Goal: Check status

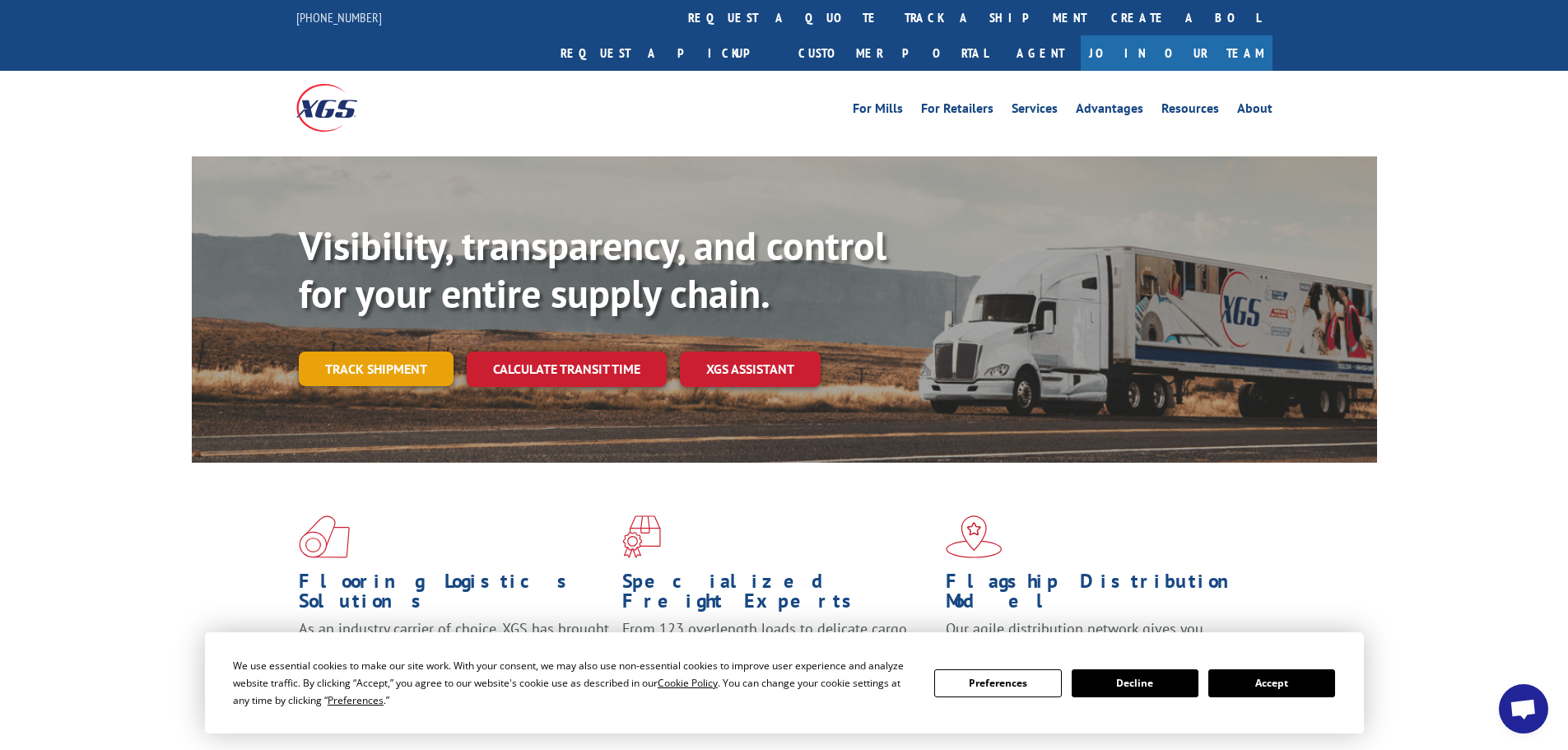
click at [377, 351] on link "Track shipment" at bounding box center [376, 368] width 154 height 35
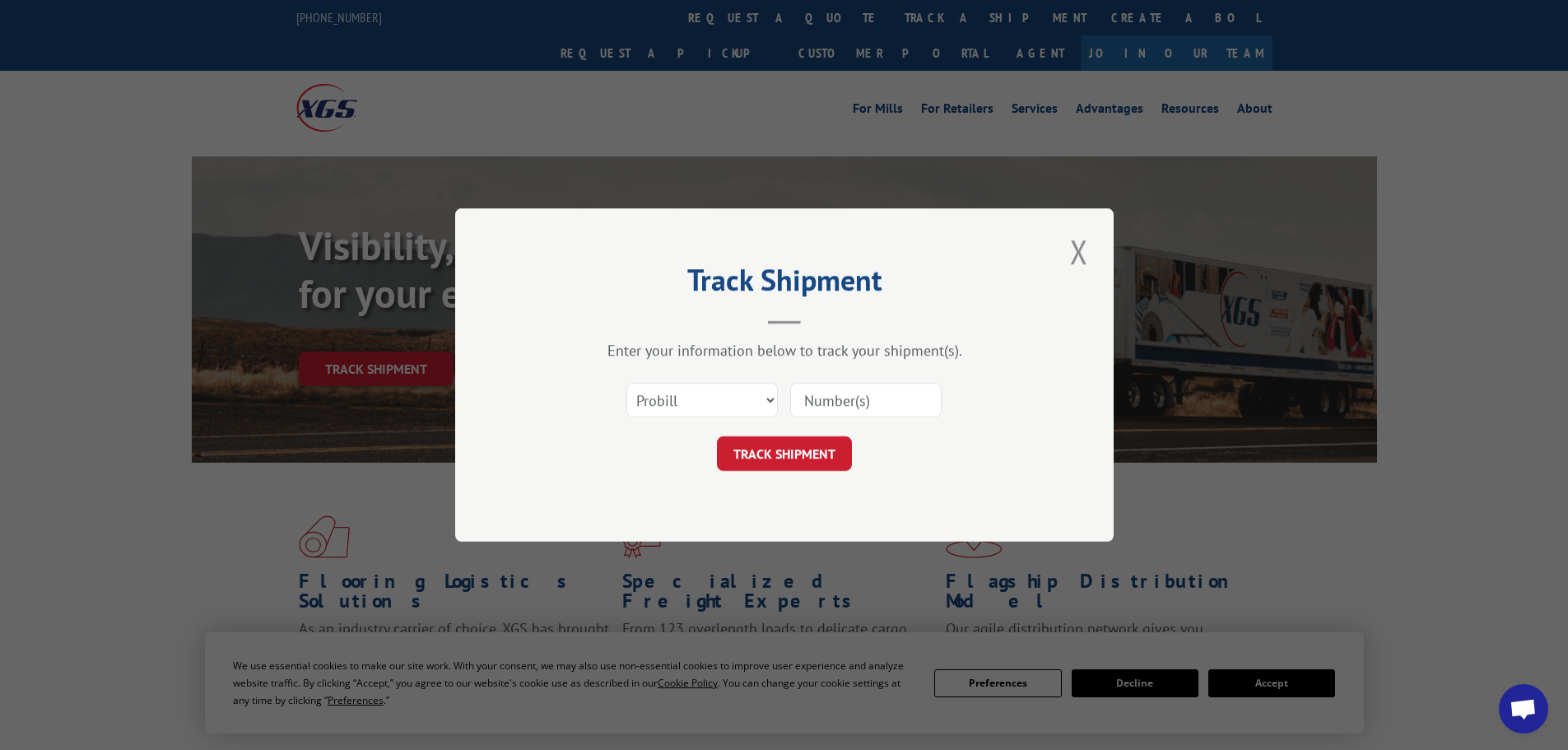
click at [795, 400] on input at bounding box center [866, 400] width 151 height 35
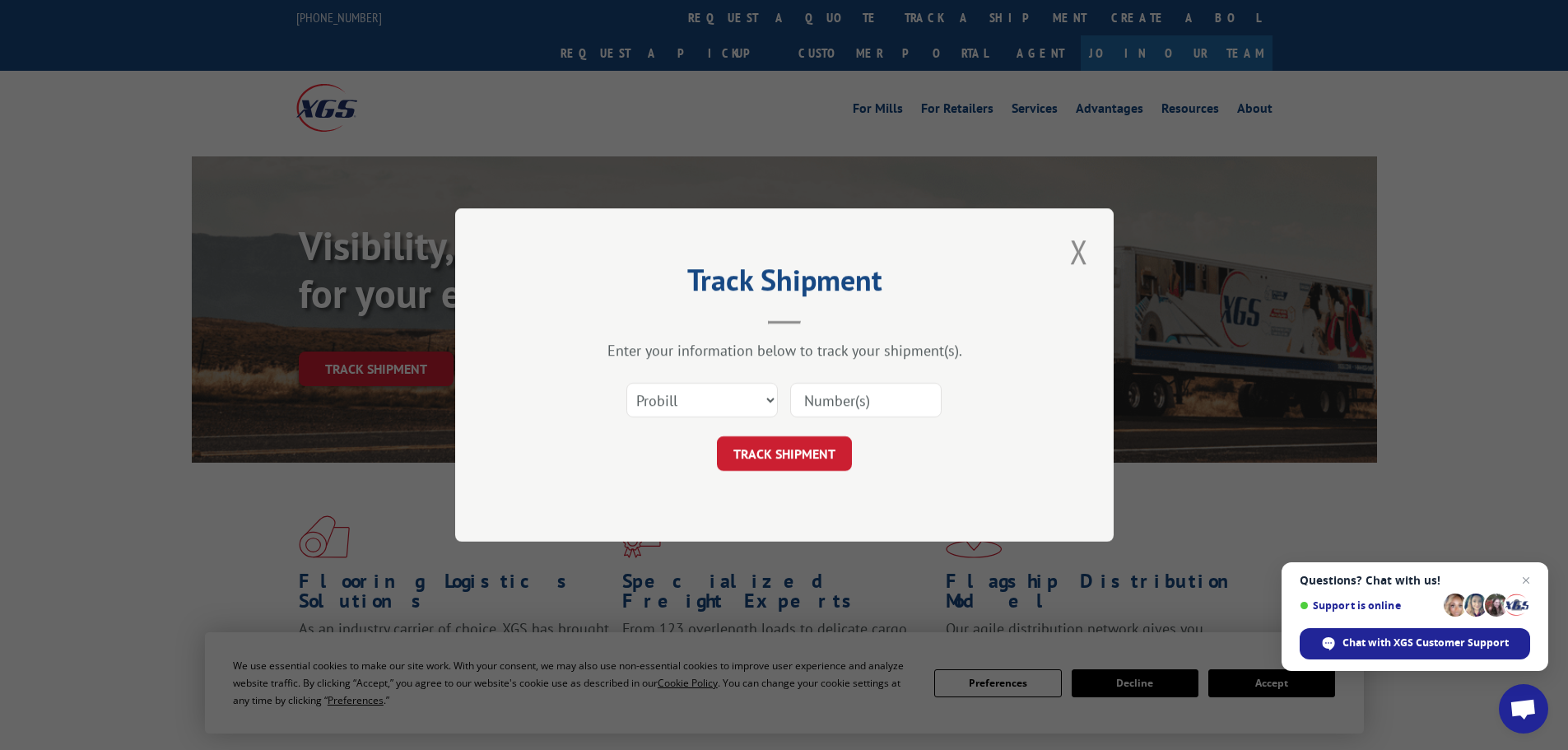
paste input "425297"
type input "425297"
click at [774, 456] on button "TRACK SHIPMENT" at bounding box center [784, 454] width 135 height 35
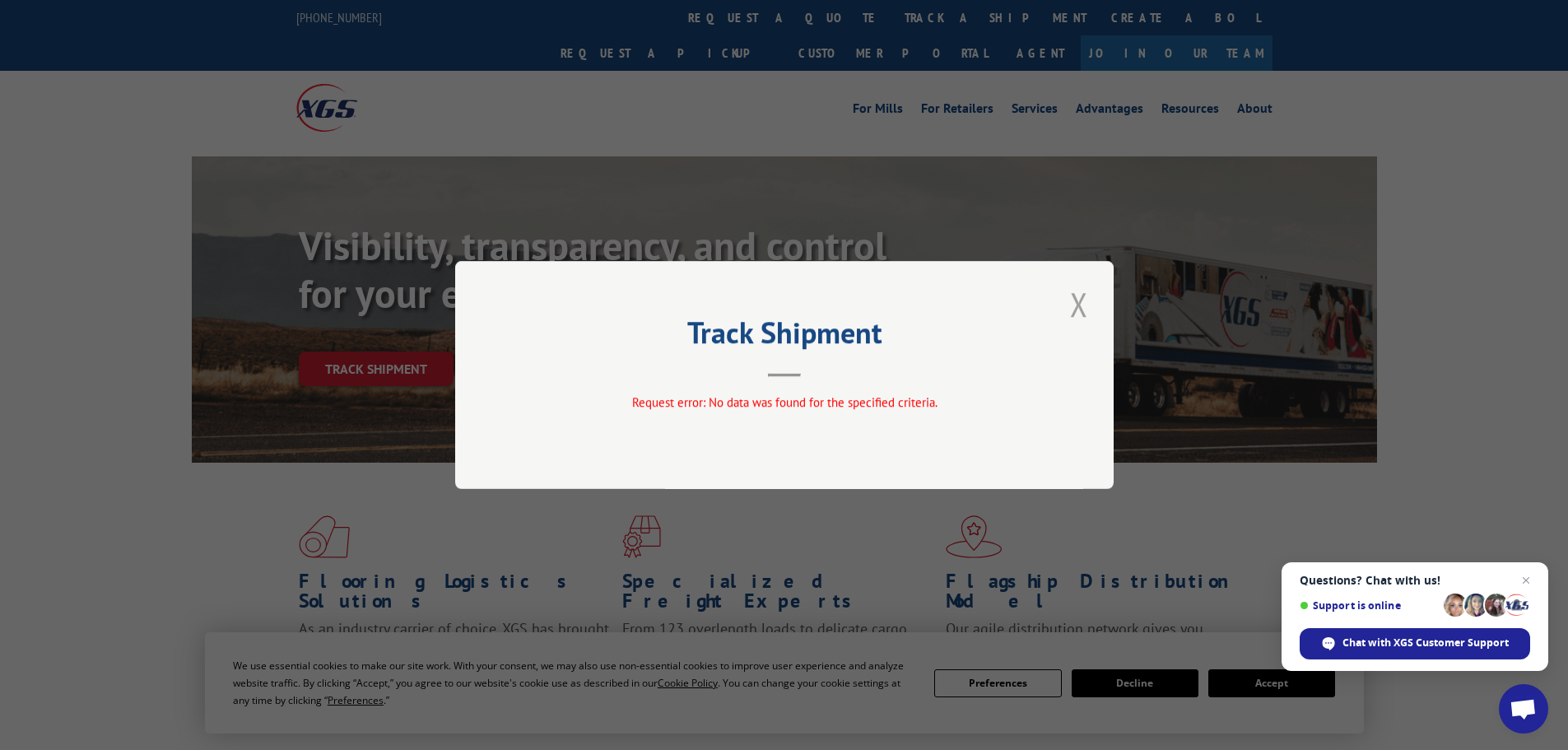
click at [1079, 306] on button "Close modal" at bounding box center [1079, 304] width 28 height 45
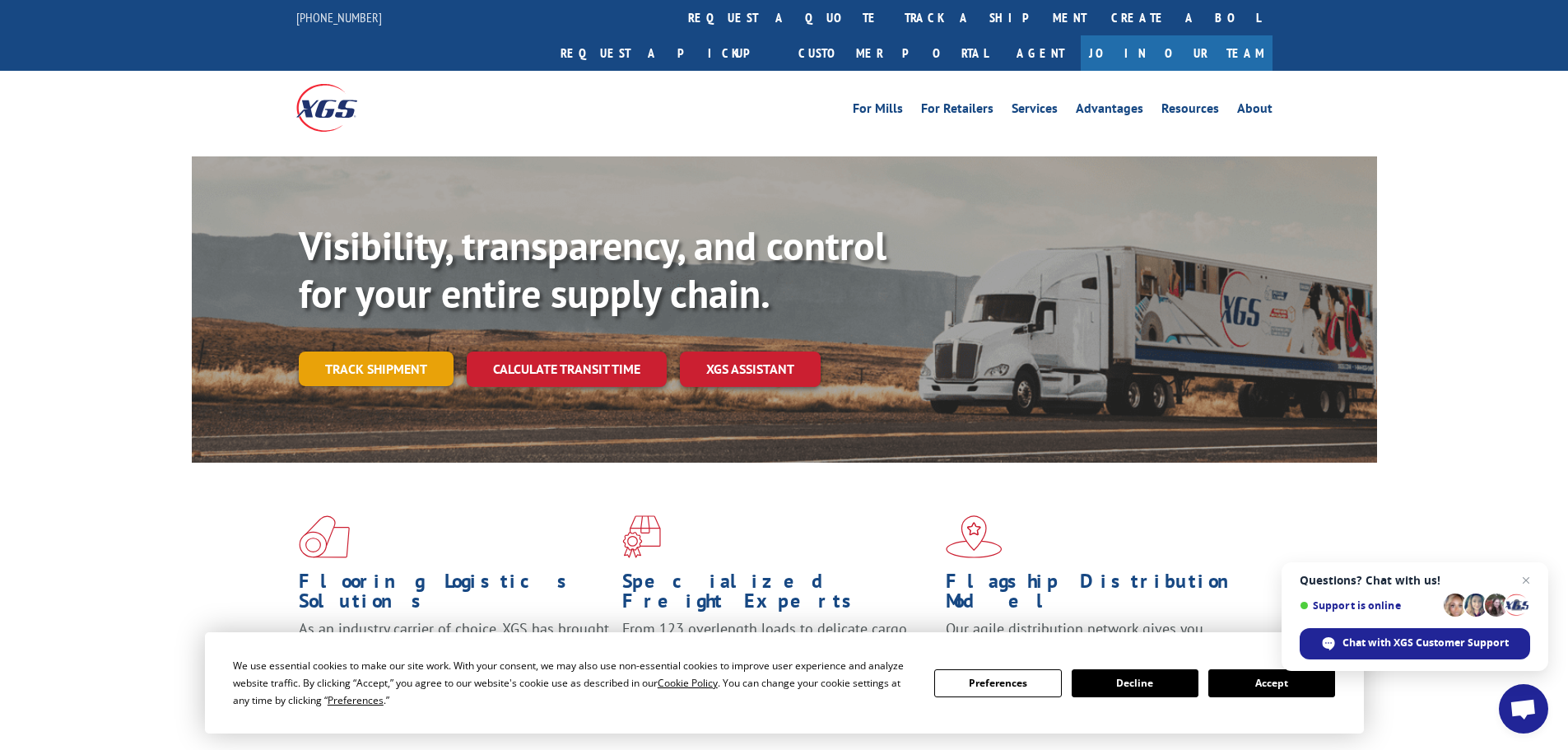
drag, startPoint x: 375, startPoint y: 318, endPoint x: 490, endPoint y: 107, distance: 240.3
click at [377, 351] on link "Track shipment" at bounding box center [376, 368] width 154 height 35
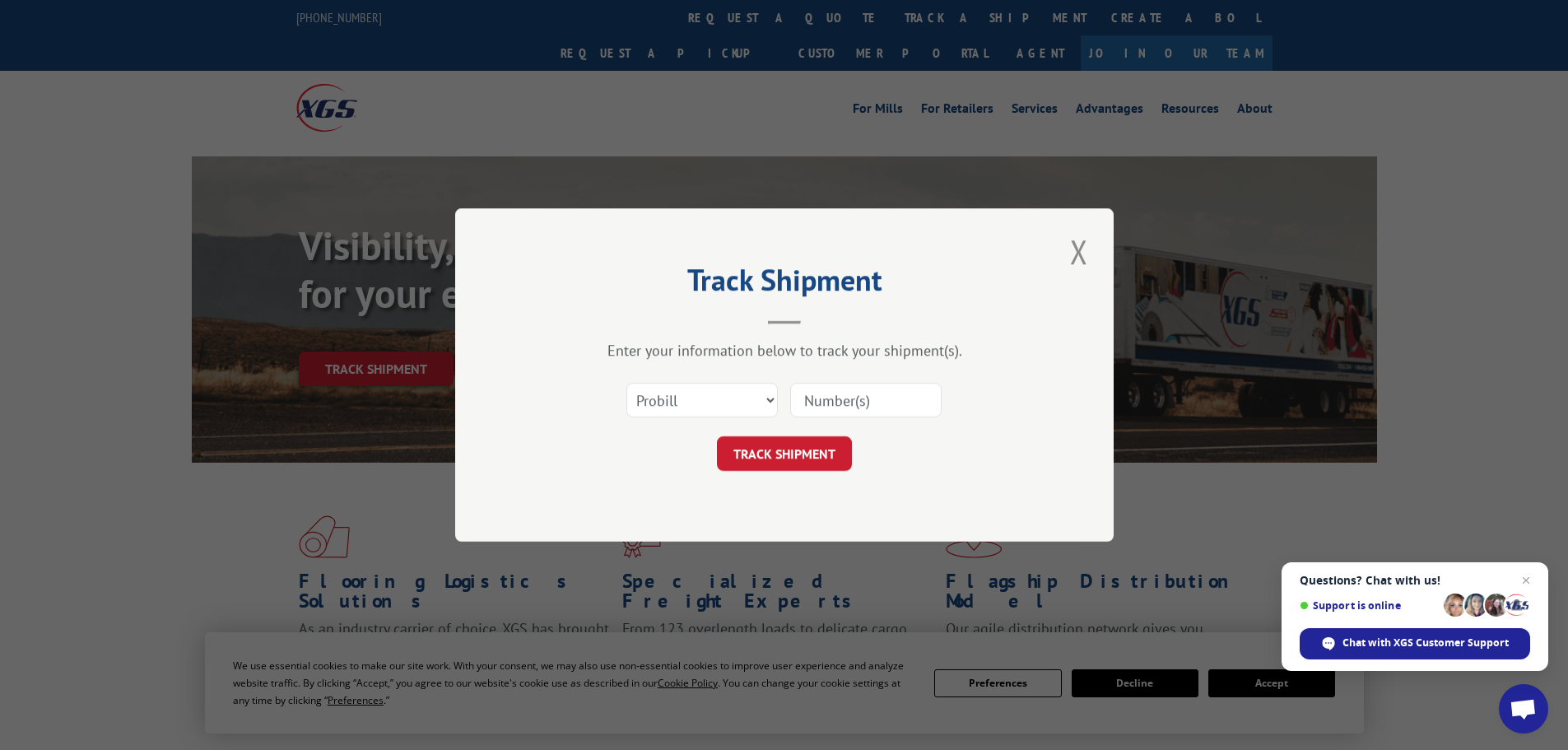
click at [843, 402] on input at bounding box center [866, 400] width 151 height 35
paste input "260290250808"
type input "260290250808"
click at [759, 463] on button "TRACK SHIPMENT" at bounding box center [784, 454] width 135 height 35
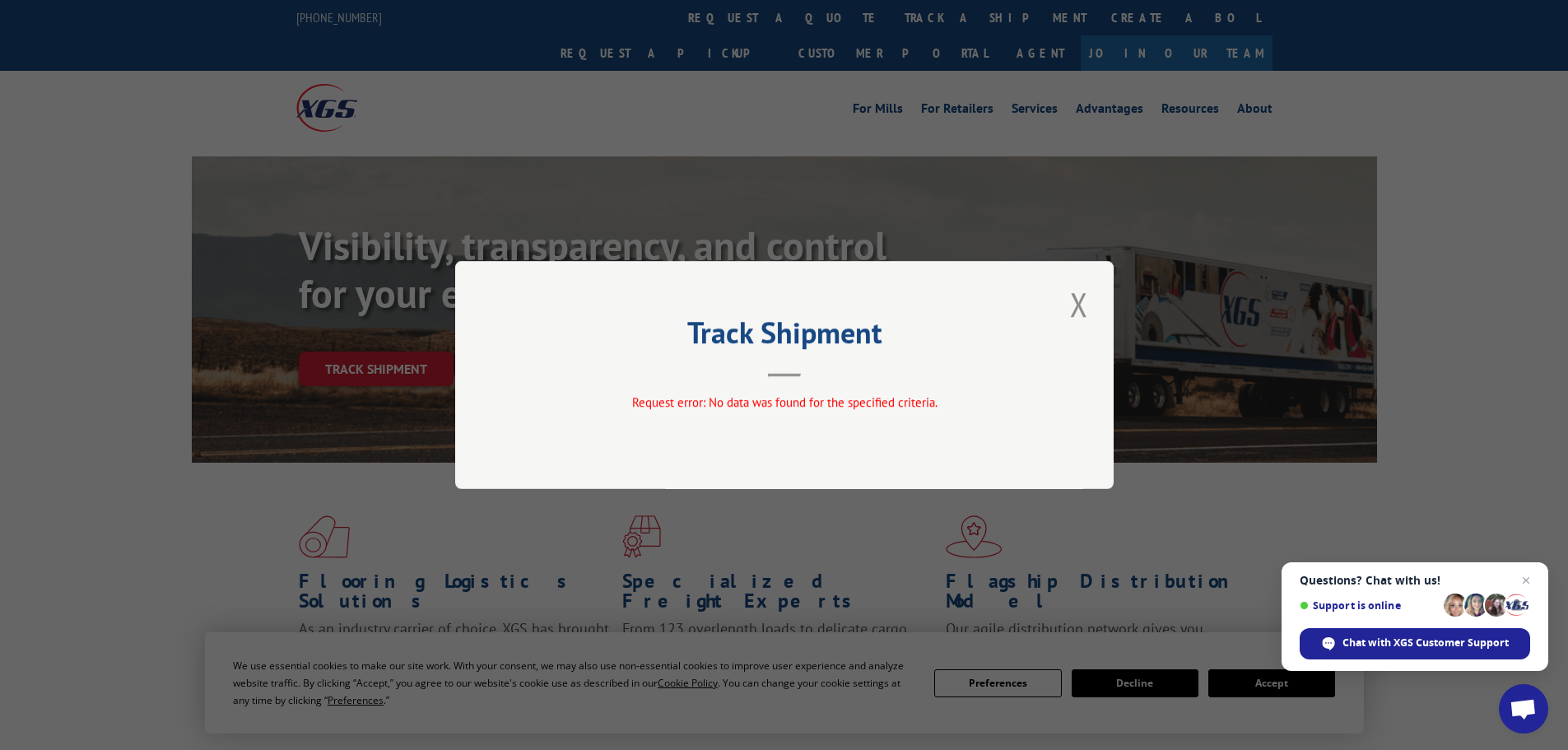
click at [1096, 304] on div "Track Shipment Request error: No data was found for the specified criteria." at bounding box center [784, 375] width 658 height 228
click at [1078, 307] on button "Close modal" at bounding box center [1079, 304] width 28 height 45
